Goal: Find specific page/section: Find specific page/section

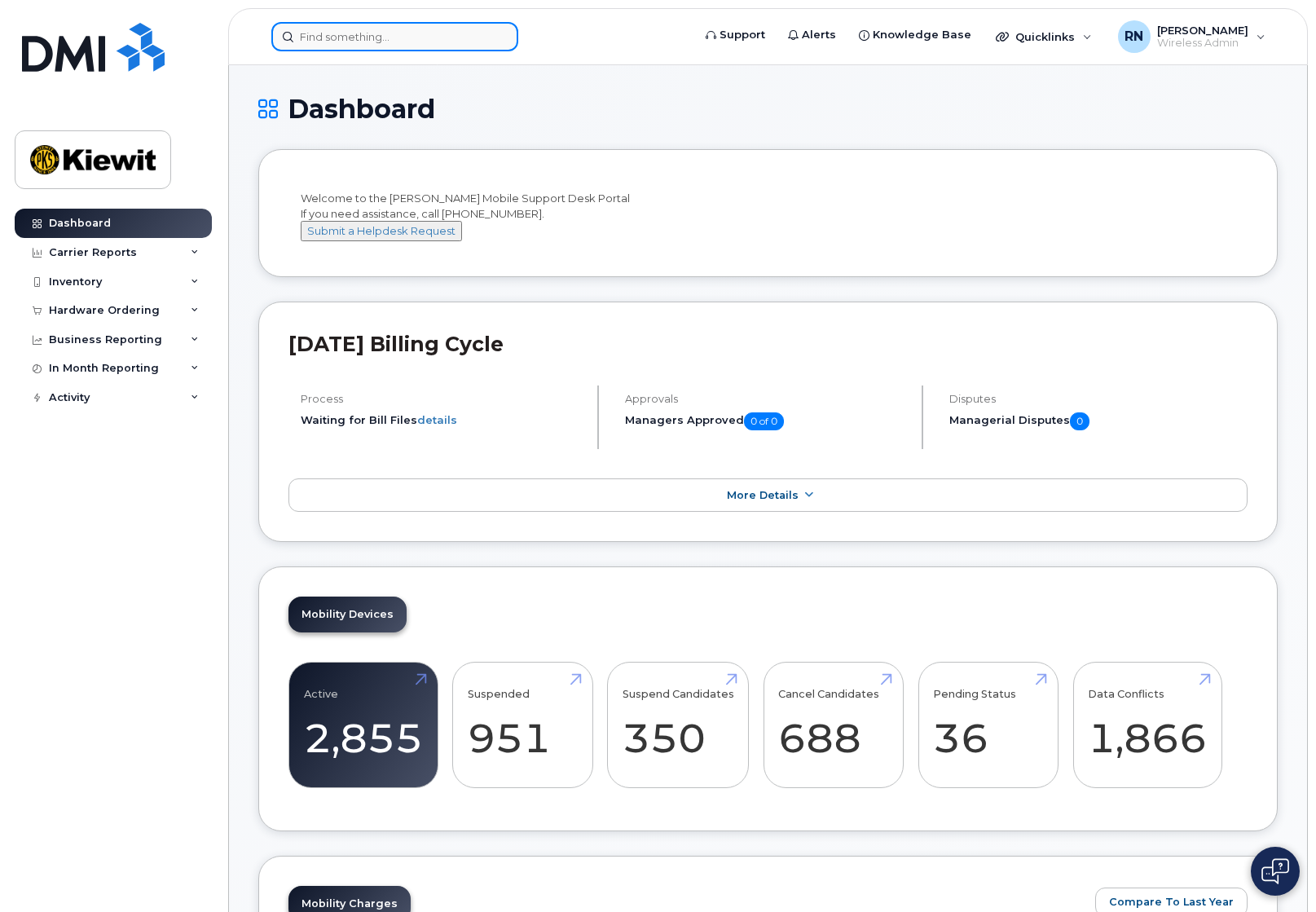
click at [380, 36] on input at bounding box center [395, 36] width 246 height 29
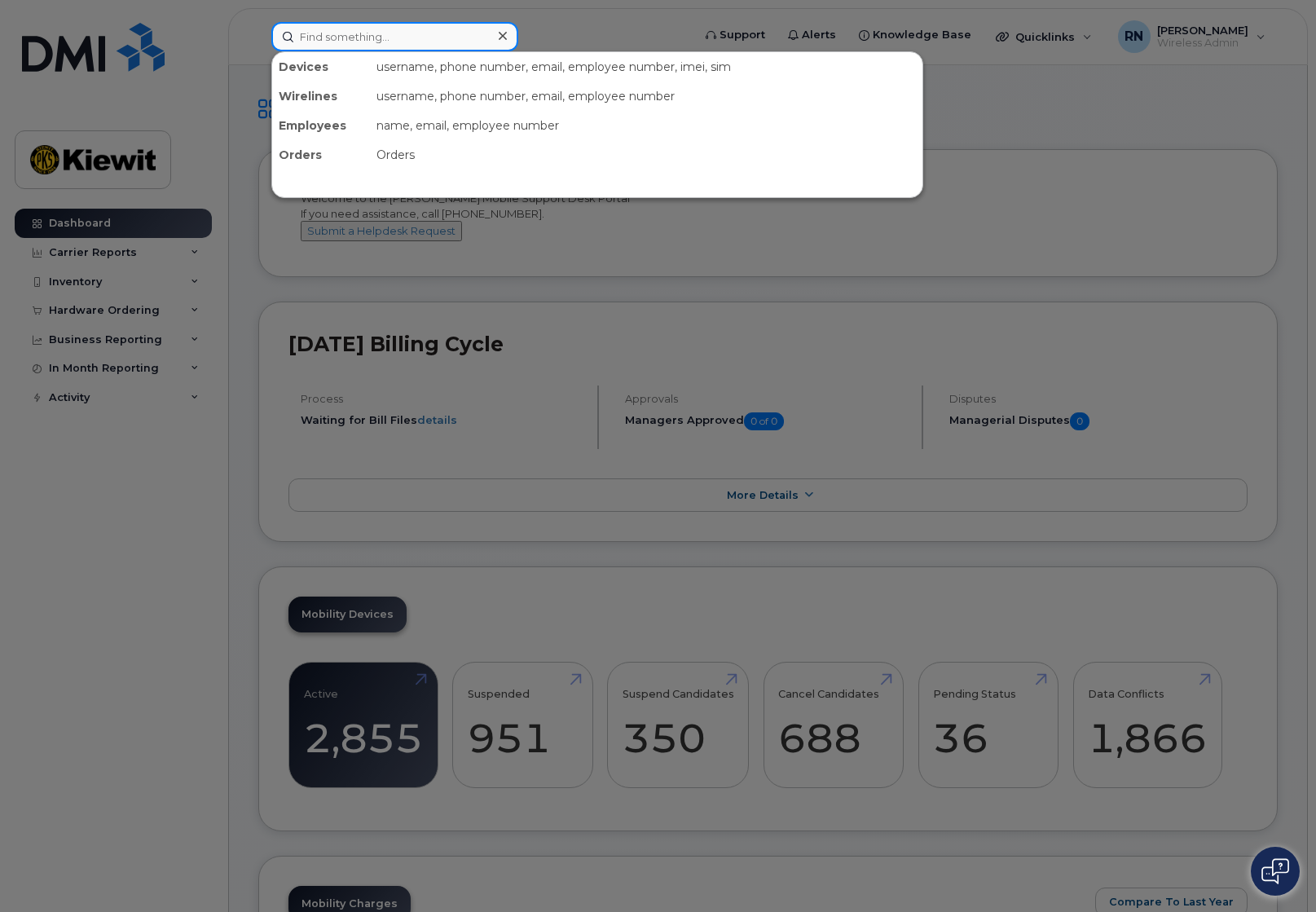
paste input "[PHONE_NUMBER]"
type input "[PHONE_NUMBER]"
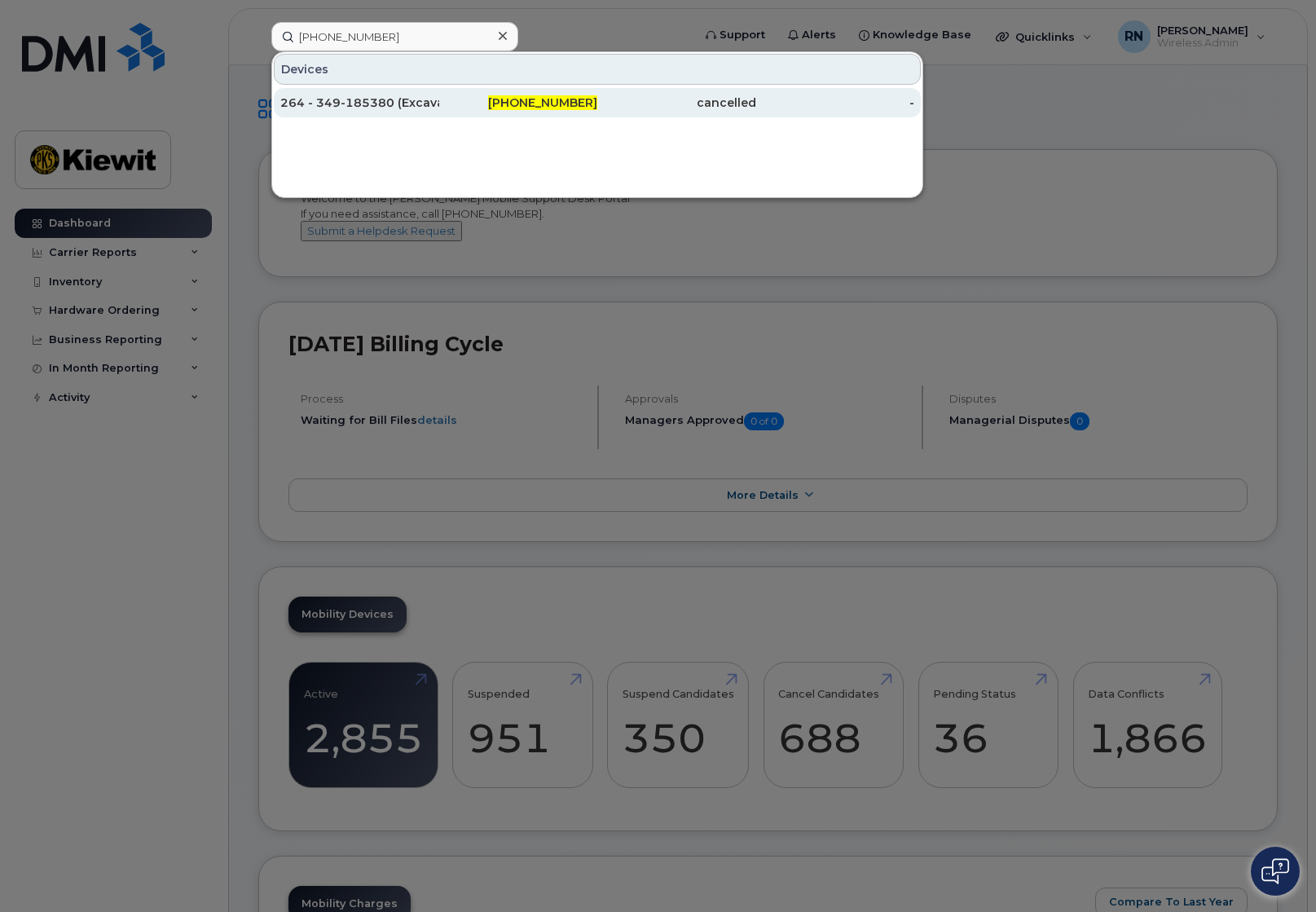
click at [385, 98] on div "264 - 349-185380 (Excavator)" at bounding box center [360, 103] width 159 height 17
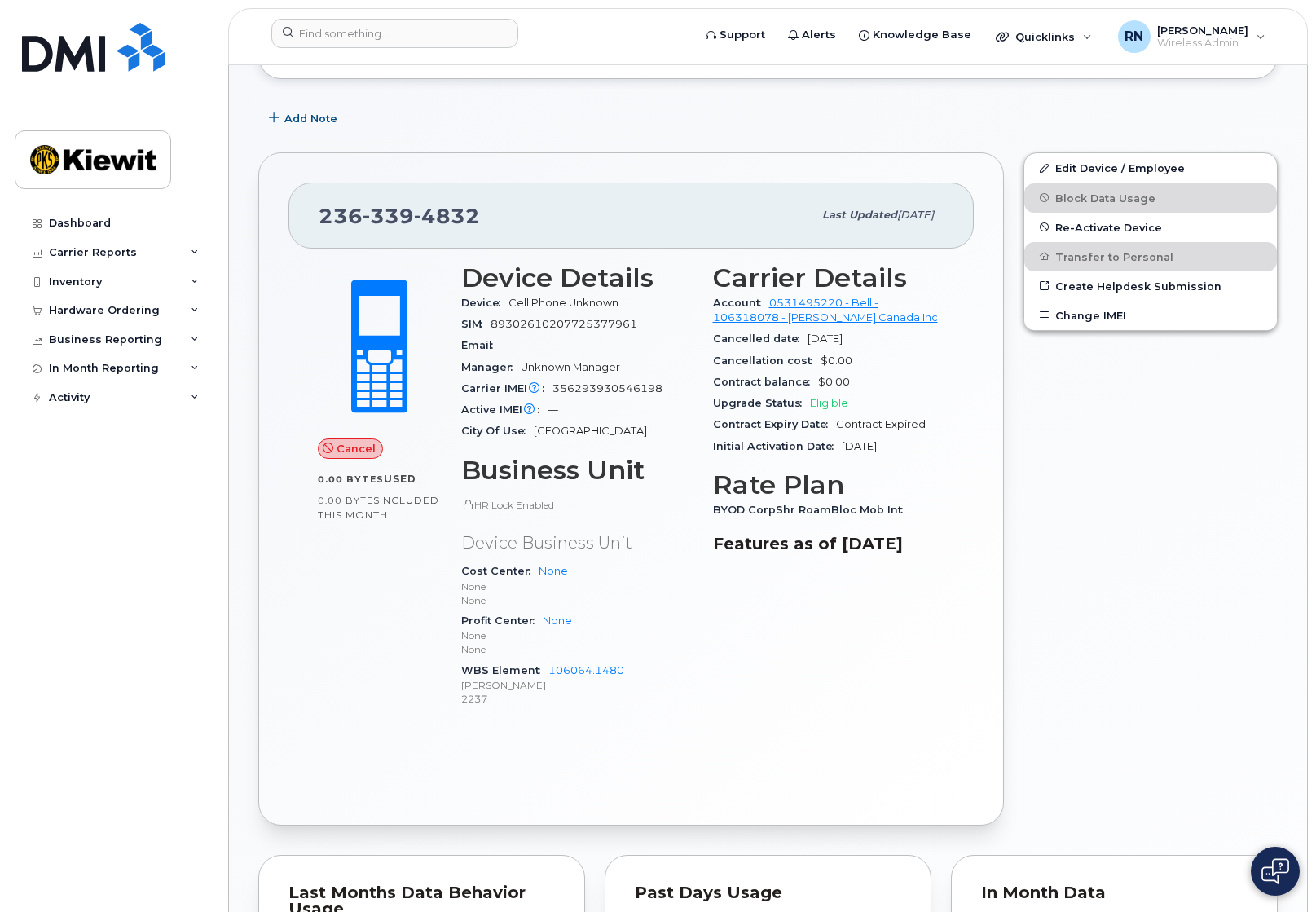
scroll to position [244, 0]
